Goal: Task Accomplishment & Management: Manage account settings

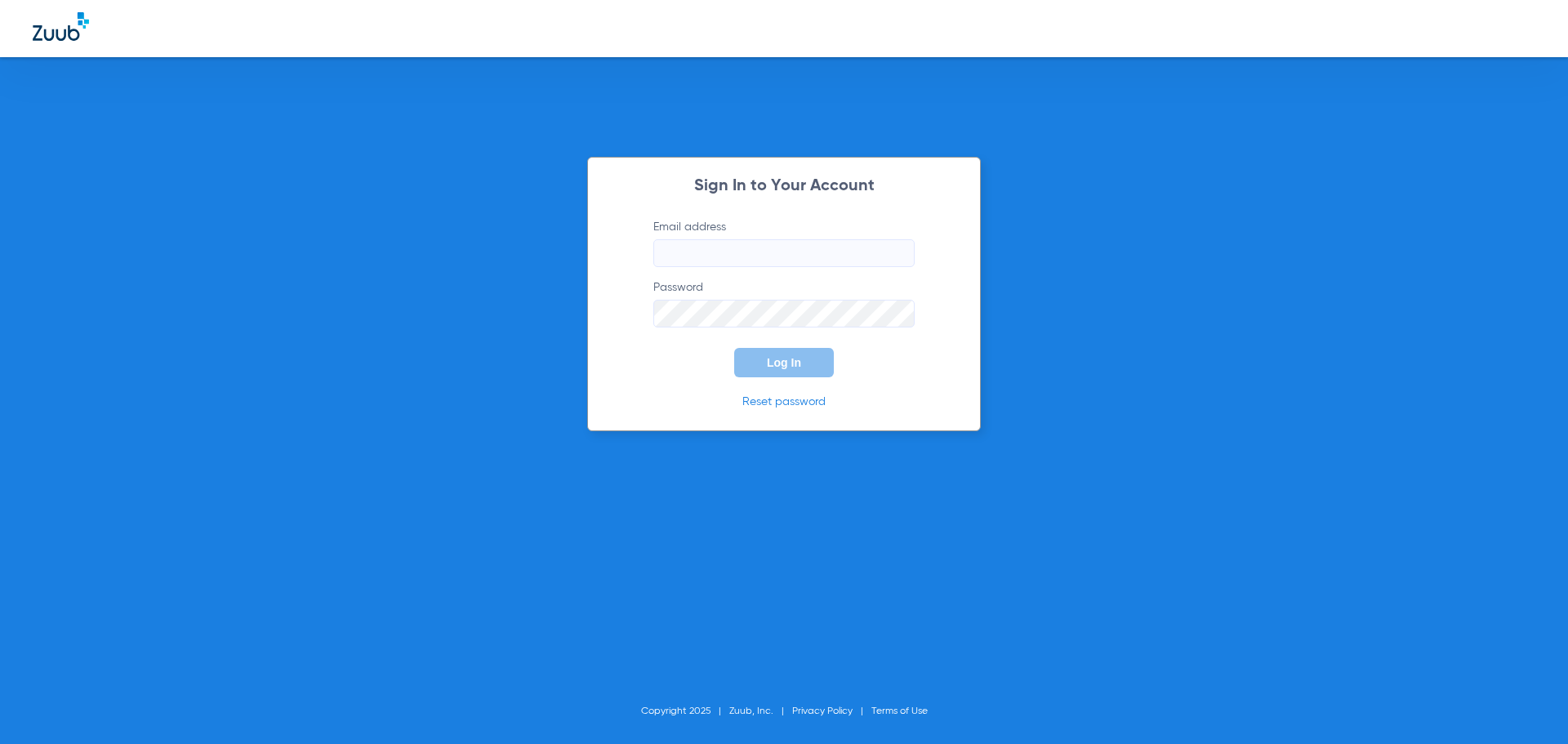
click at [731, 254] on input "Email address" at bounding box center [784, 253] width 261 height 28
type input "[EMAIL_ADDRESS][DOMAIN_NAME]"
click at [757, 299] on label "Password" at bounding box center [784, 304] width 261 height 48
click at [777, 361] on span "Log In" at bounding box center [784, 362] width 35 height 13
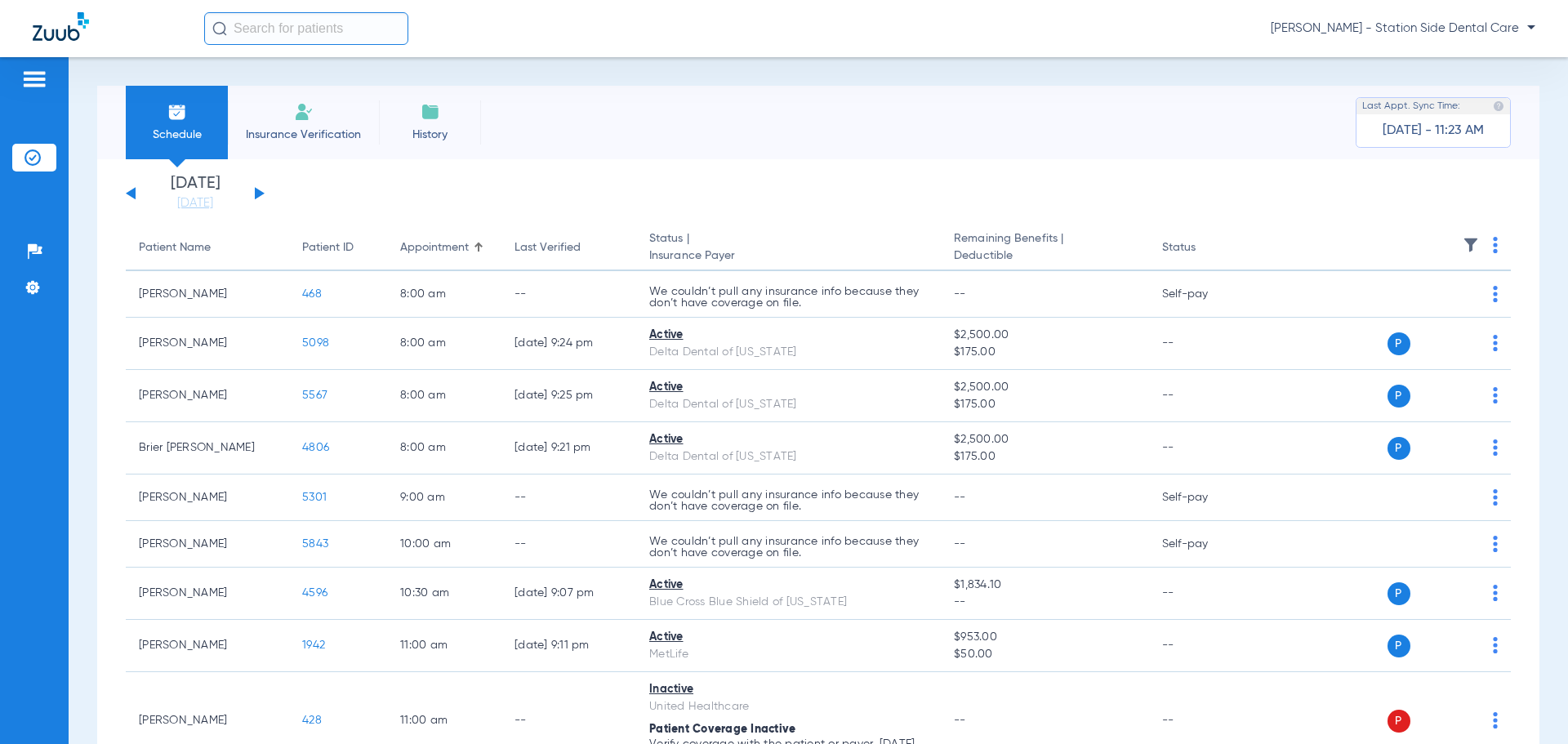
click at [254, 196] on div "[DATE] [DATE] [DATE] [DATE] [DATE] [DATE] [DATE] [DATE] [DATE] [DATE] [DATE] [D…" at bounding box center [195, 193] width 138 height 36
click at [255, 192] on button at bounding box center [260, 193] width 10 height 12
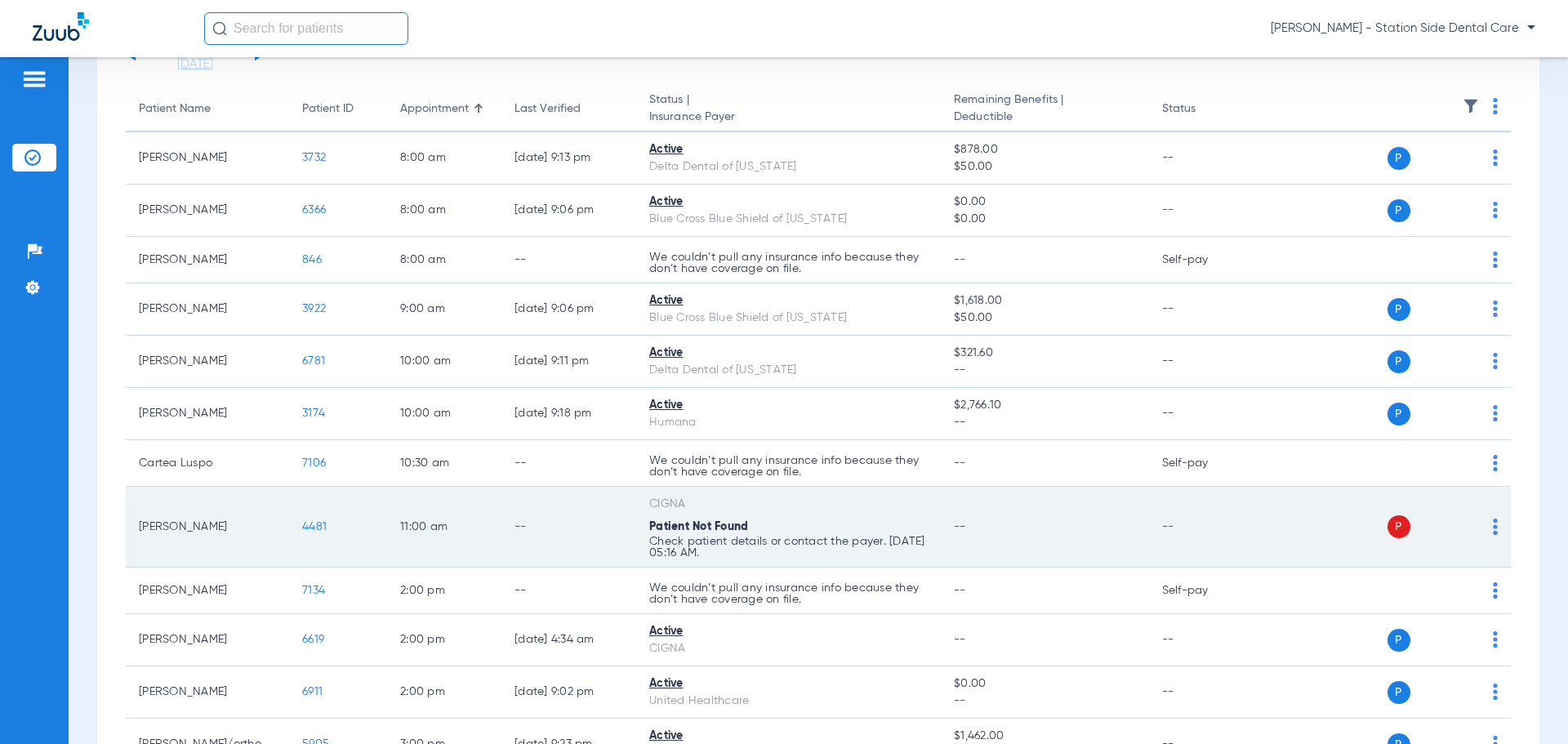
scroll to position [82, 0]
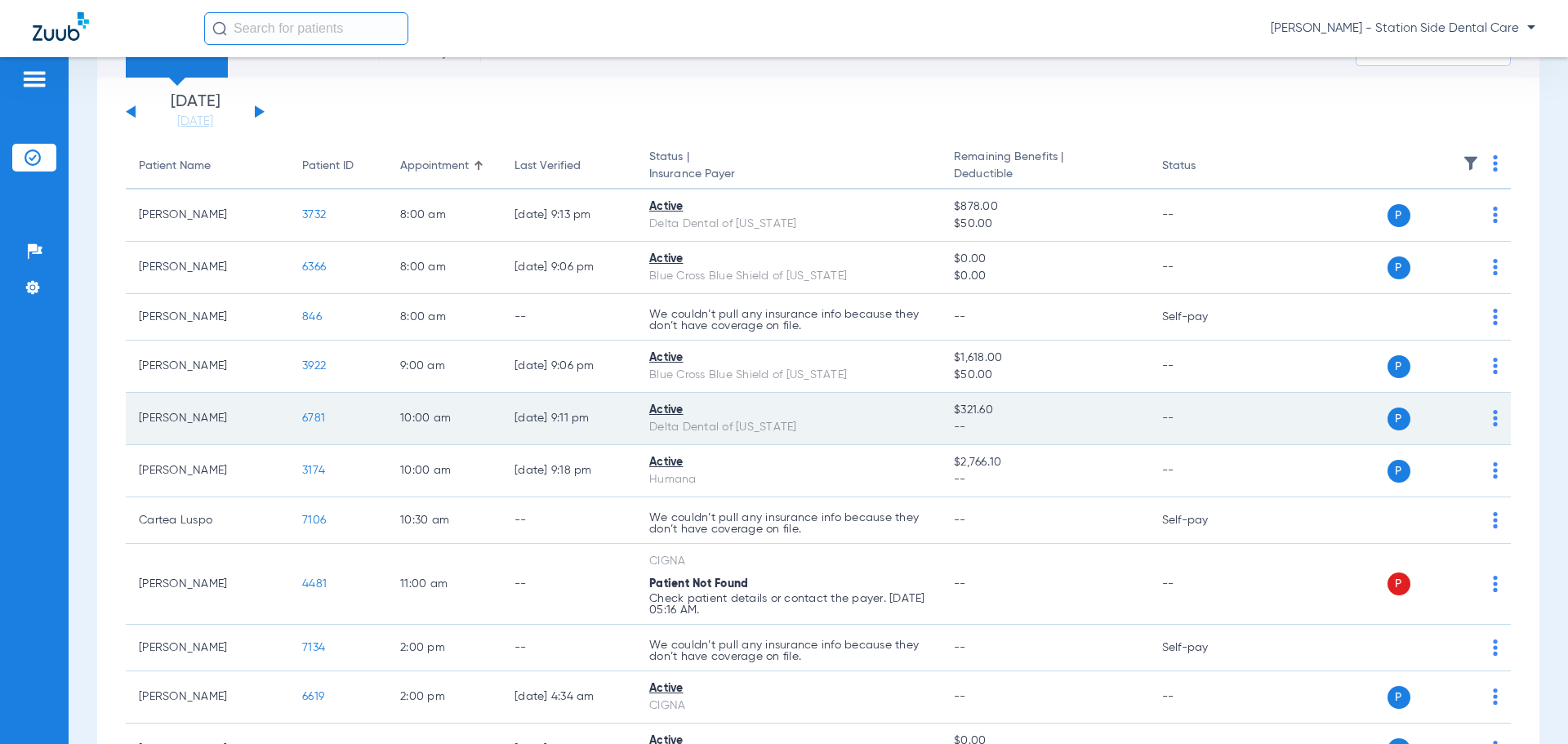
click at [1493, 420] on img at bounding box center [1495, 417] width 5 height 16
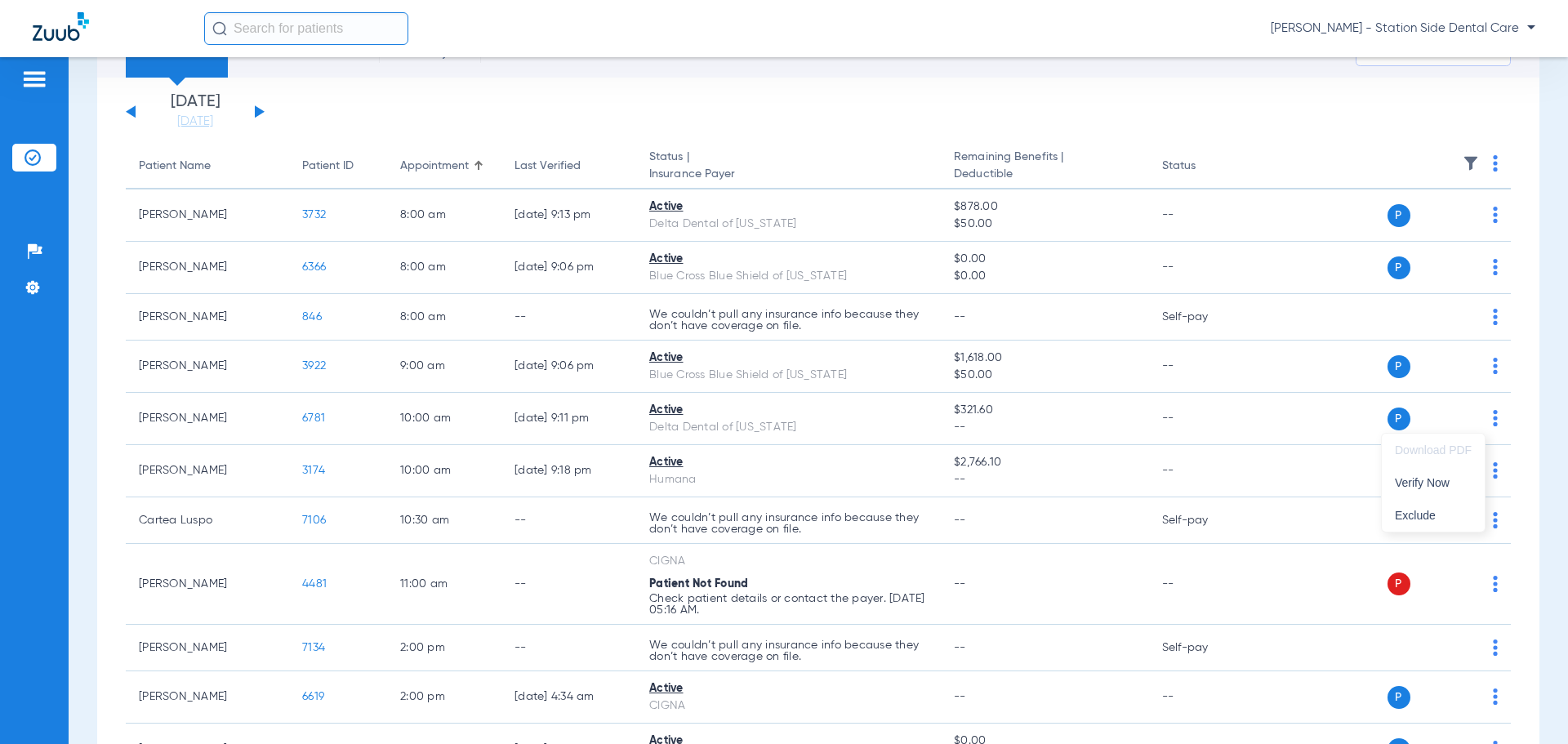
click at [328, 414] on div at bounding box center [784, 372] width 1568 height 744
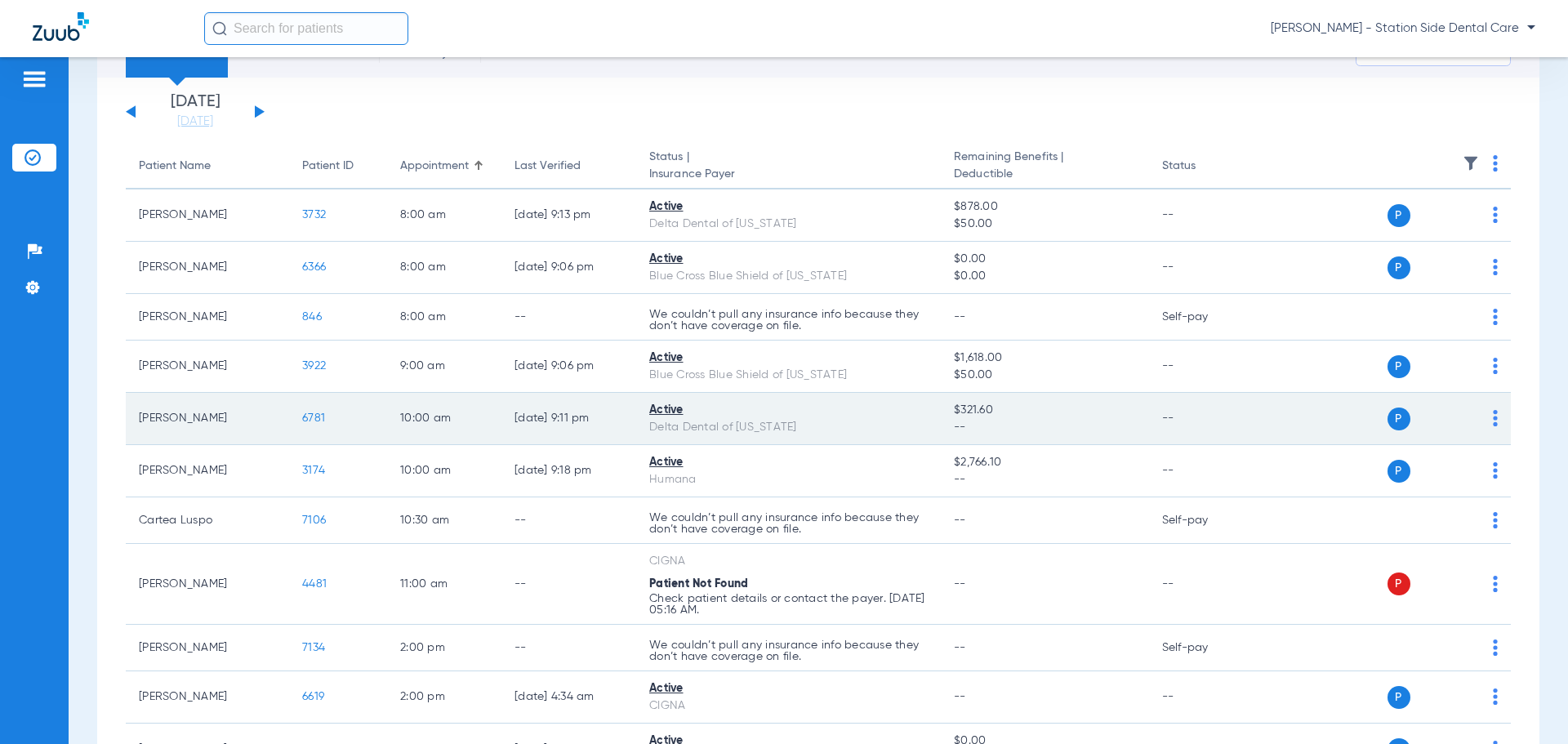
click at [313, 420] on span "6781" at bounding box center [313, 418] width 23 height 12
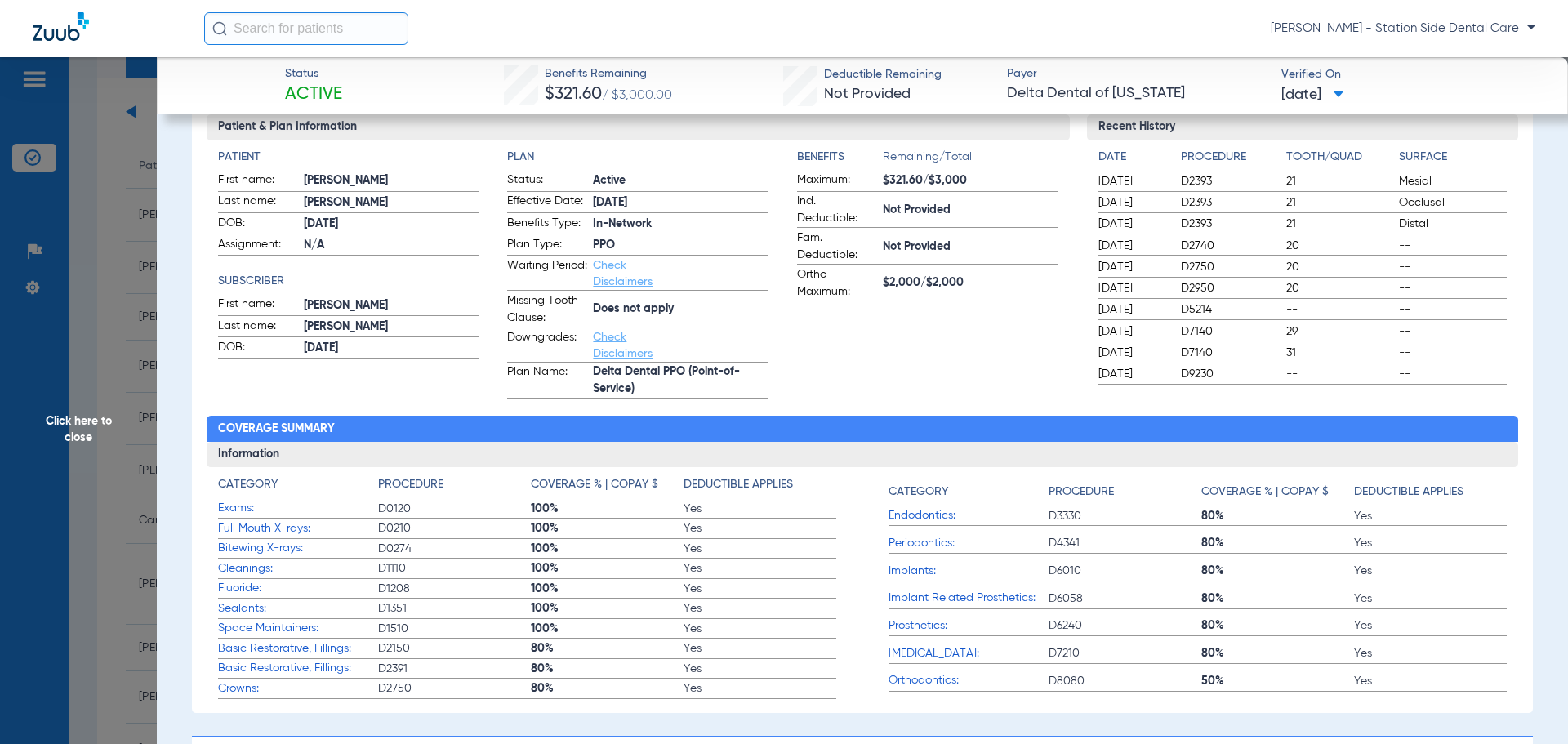
scroll to position [163, 0]
